Goal: Transaction & Acquisition: Purchase product/service

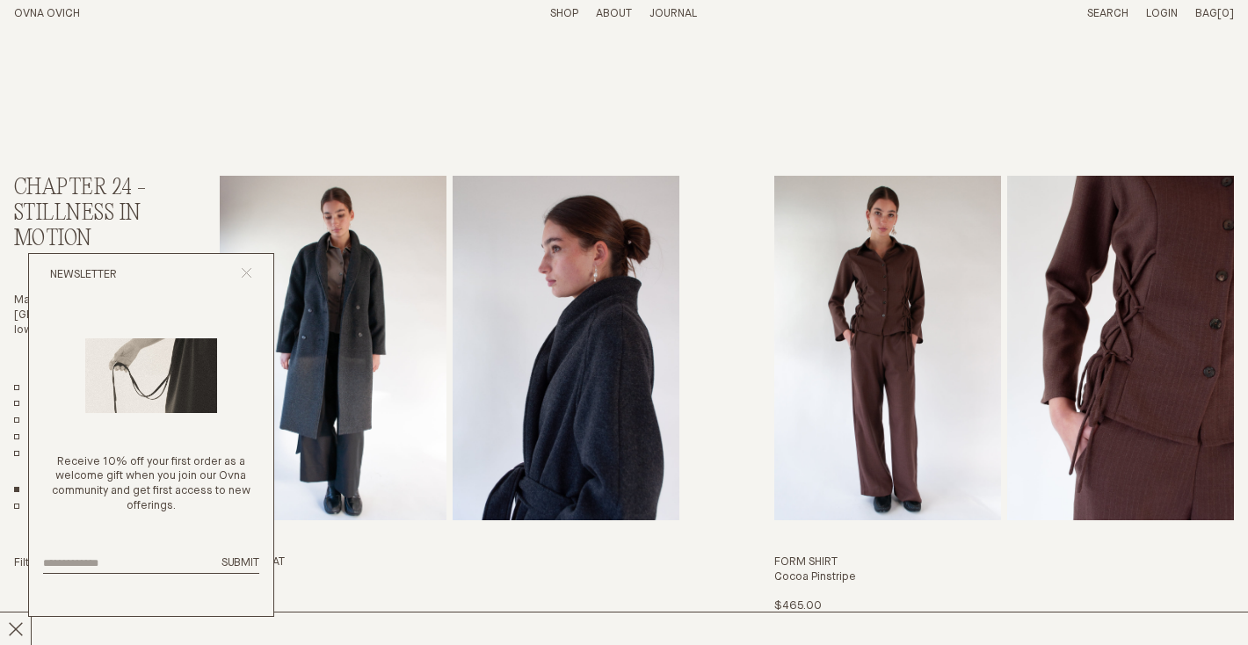
click at [251, 271] on icon "Close popup" at bounding box center [246, 272] width 11 height 11
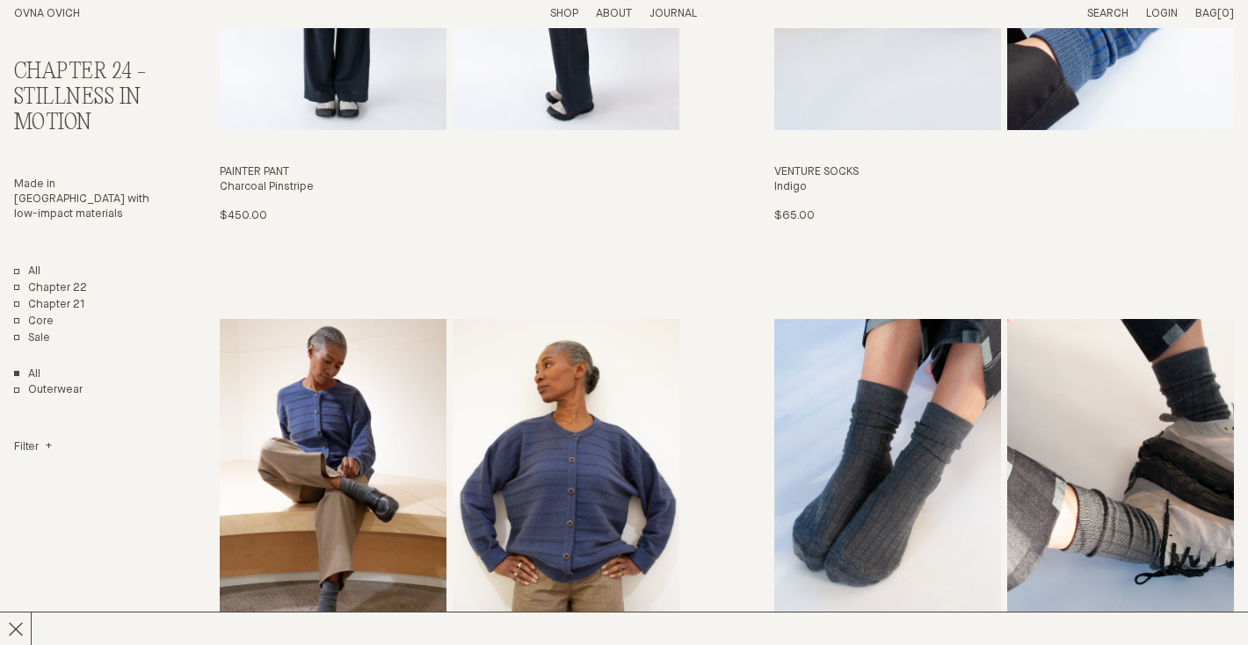
scroll to position [4059, 0]
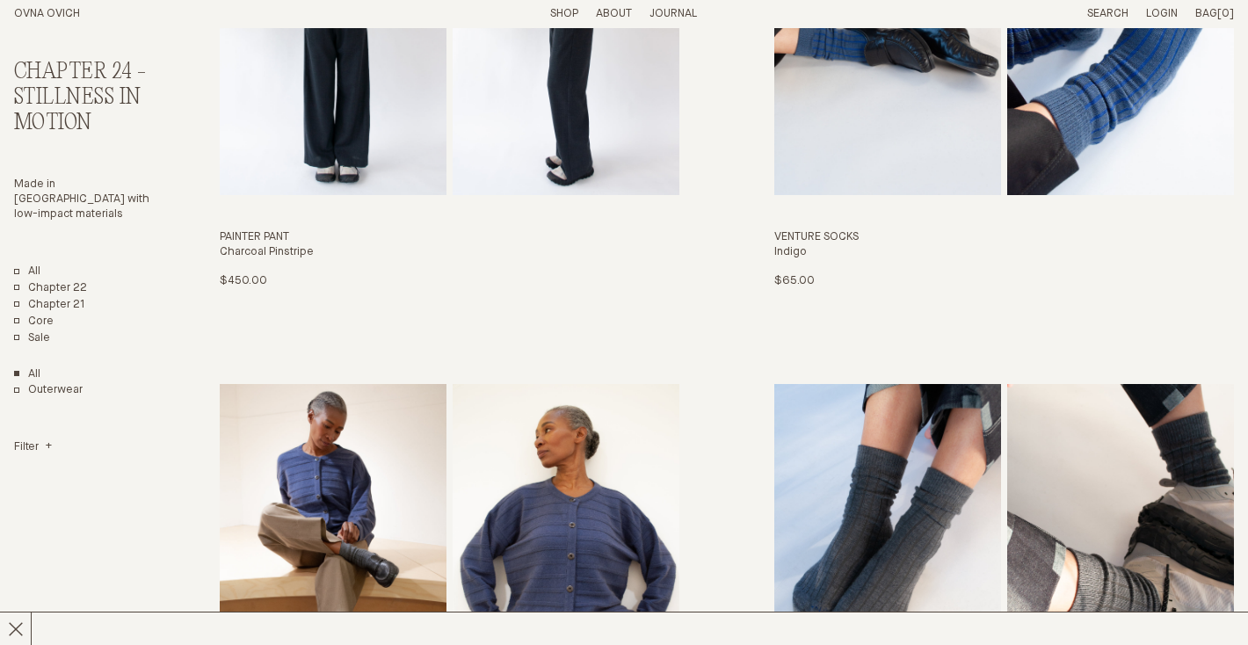
click at [324, 424] on img "Companion Cardigan" at bounding box center [333, 556] width 227 height 345
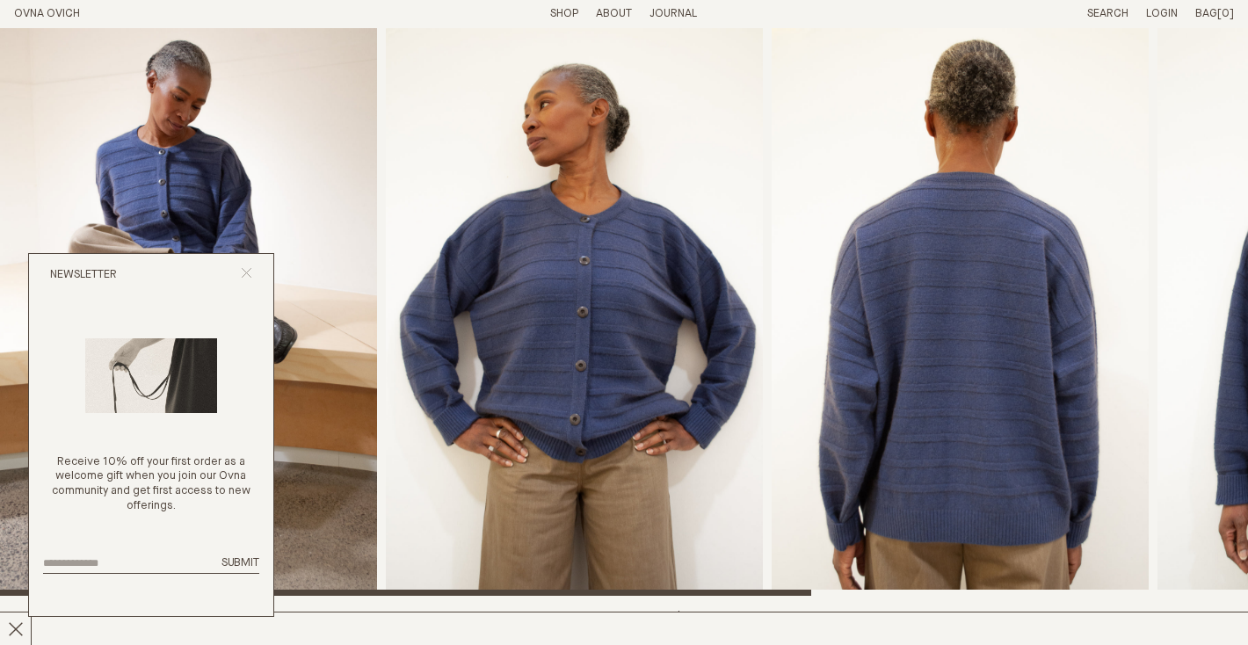
click at [249, 277] on icon "Close popup" at bounding box center [246, 272] width 11 height 11
